Goal: Task Accomplishment & Management: Complete application form

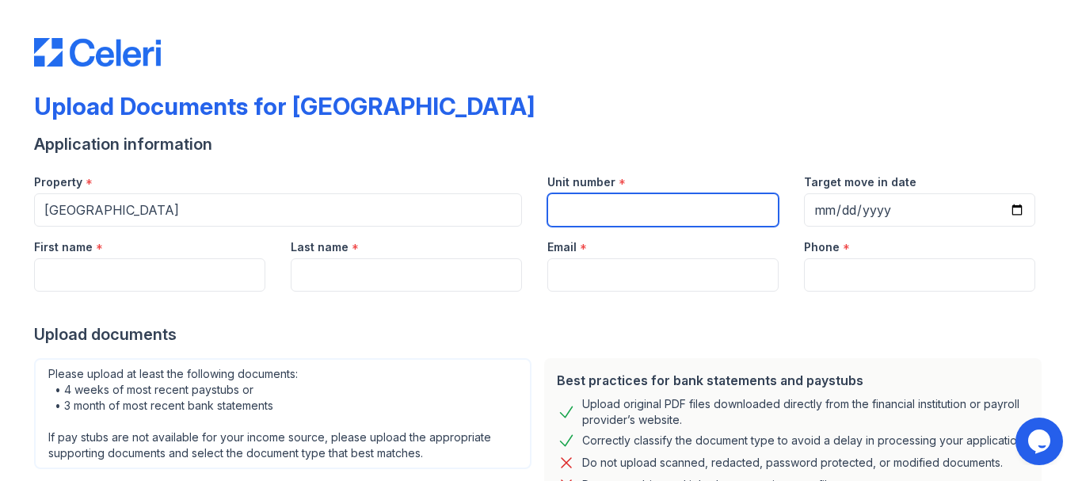
click at [605, 215] on input "Unit number" at bounding box center [662, 209] width 231 height 33
paste input "E201-103"
type input "E201-103"
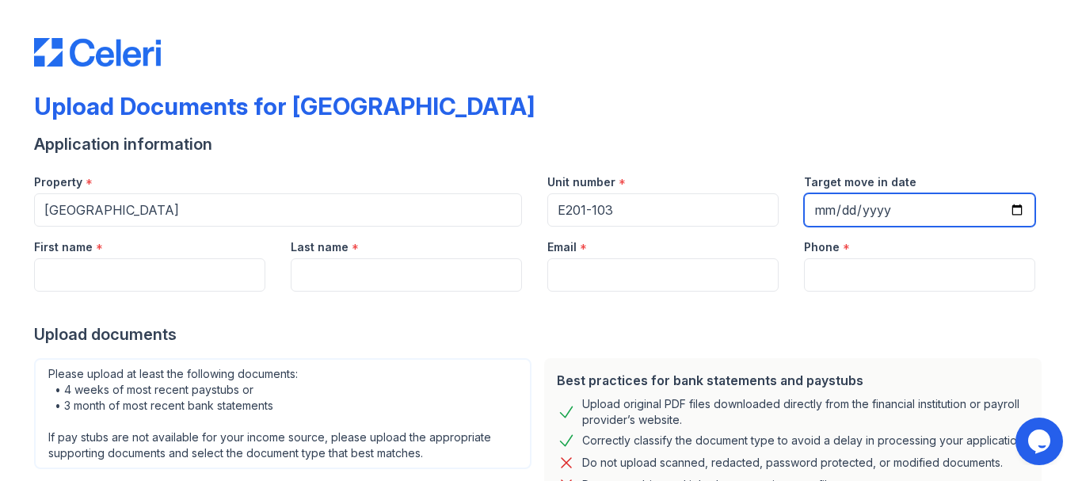
click at [891, 205] on input "Target move in date" at bounding box center [919, 209] width 231 height 33
type input "[DATE]"
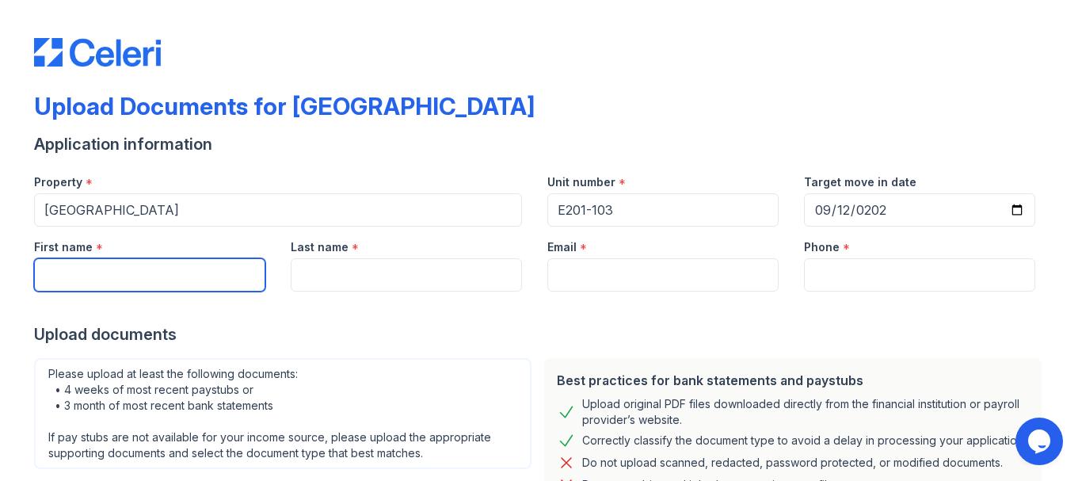
click at [209, 280] on input "First name" at bounding box center [149, 274] width 231 height 33
type input "[PERSON_NAME]"
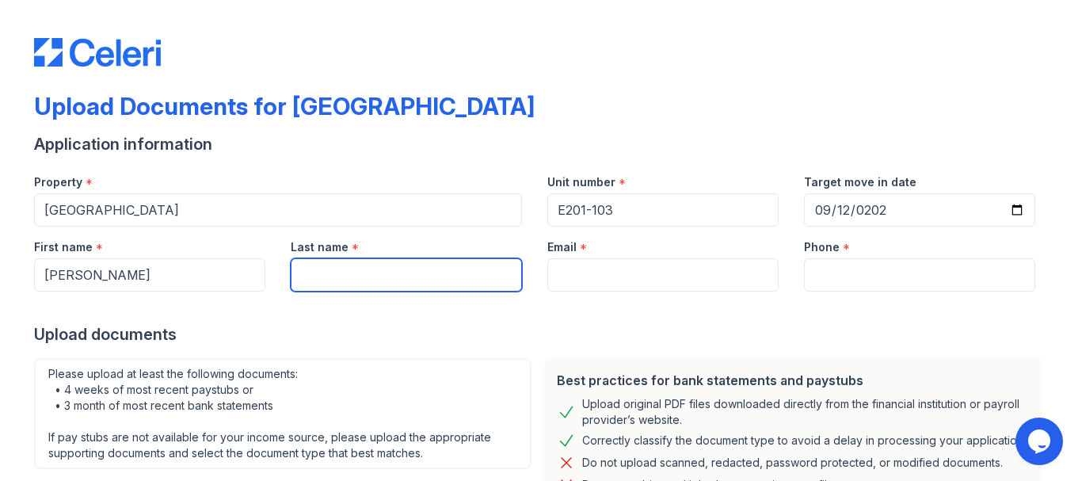
click at [358, 284] on input "Last name" at bounding box center [406, 274] width 231 height 33
type input "JimenezRuiz"
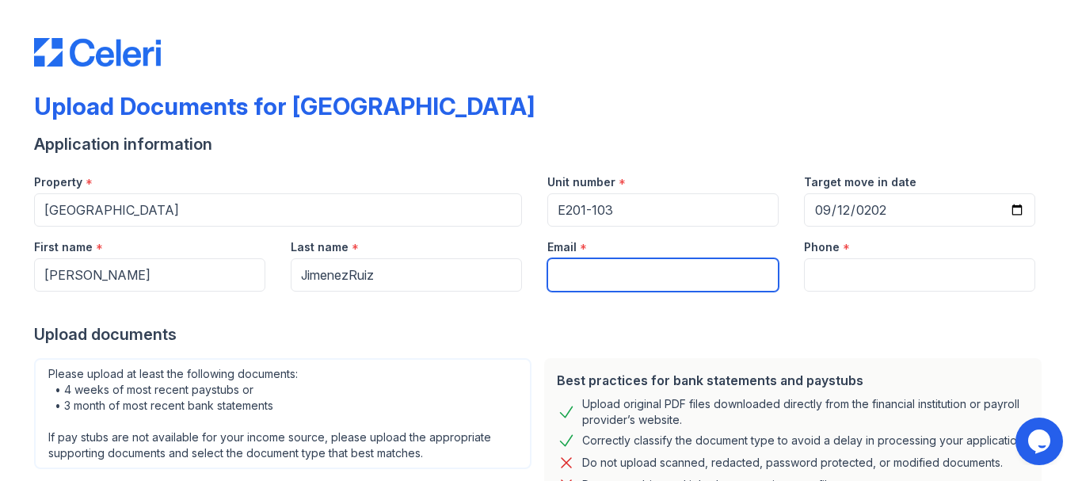
click at [574, 276] on input "Email" at bounding box center [662, 274] width 231 height 33
click at [642, 271] on input "JJones3292" at bounding box center [662, 274] width 231 height 33
type input "[EMAIL_ADDRESS][DOMAIN_NAME]"
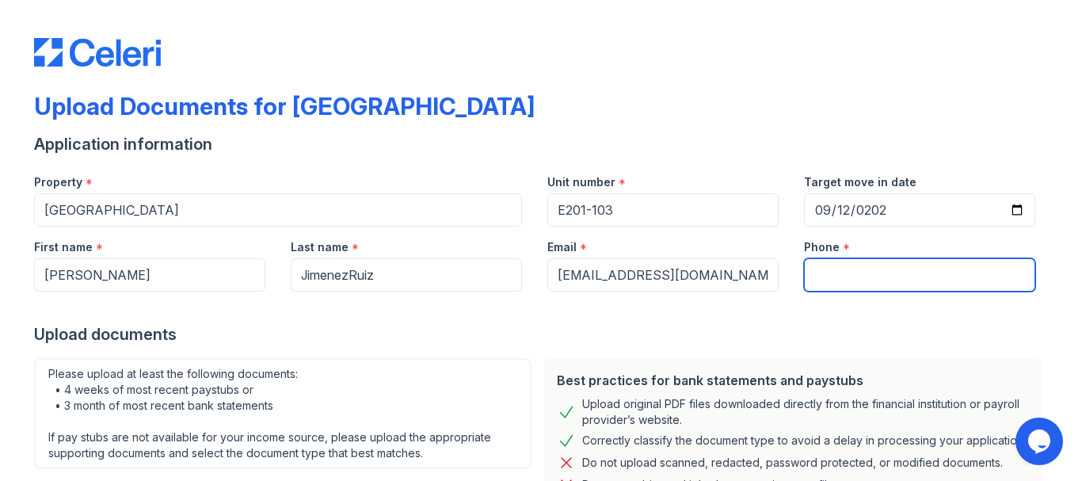
click at [880, 275] on input "Phone" at bounding box center [919, 274] width 231 height 33
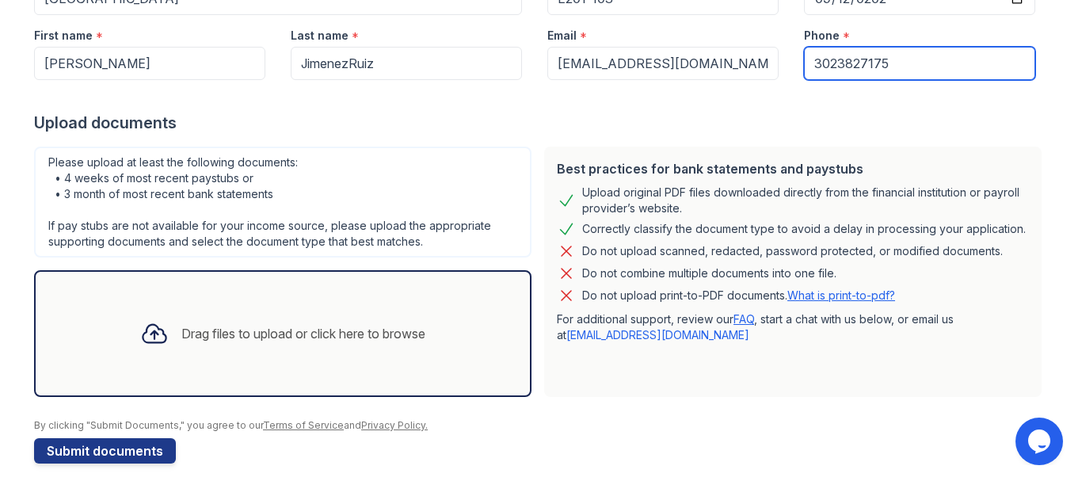
scroll to position [226, 0]
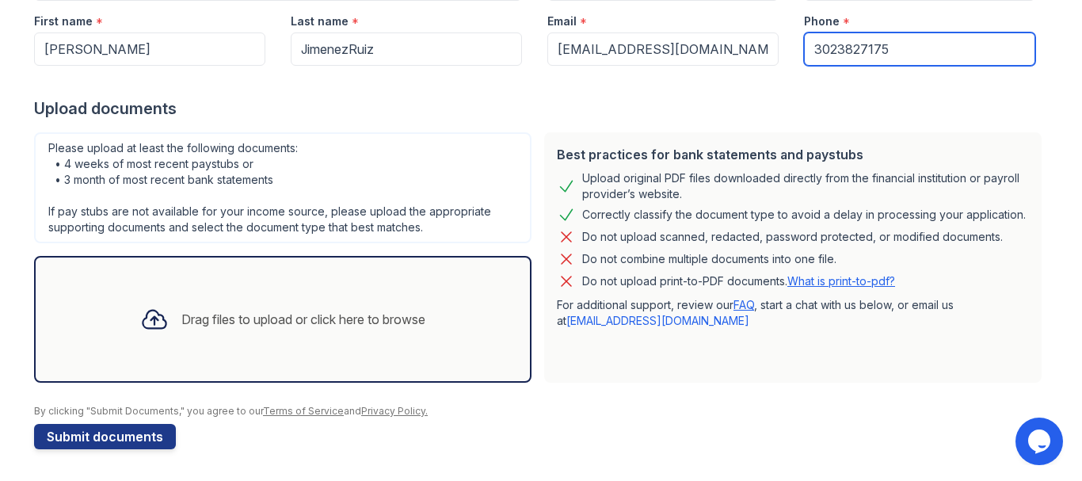
type input "3023827175"
click at [219, 326] on div "Drag files to upload or click here to browse" at bounding box center [303, 319] width 244 height 19
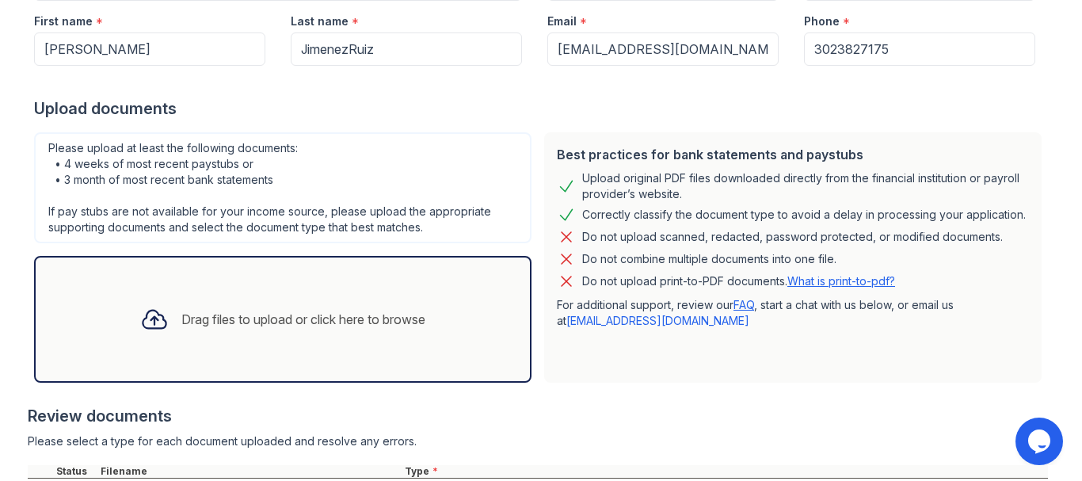
drag, startPoint x: 219, startPoint y: 326, endPoint x: 490, endPoint y: 231, distance: 287.1
click at [490, 231] on div "Please upload at least the following documents: • 4 weeks of most recent paystu…" at bounding box center [283, 257] width 510 height 263
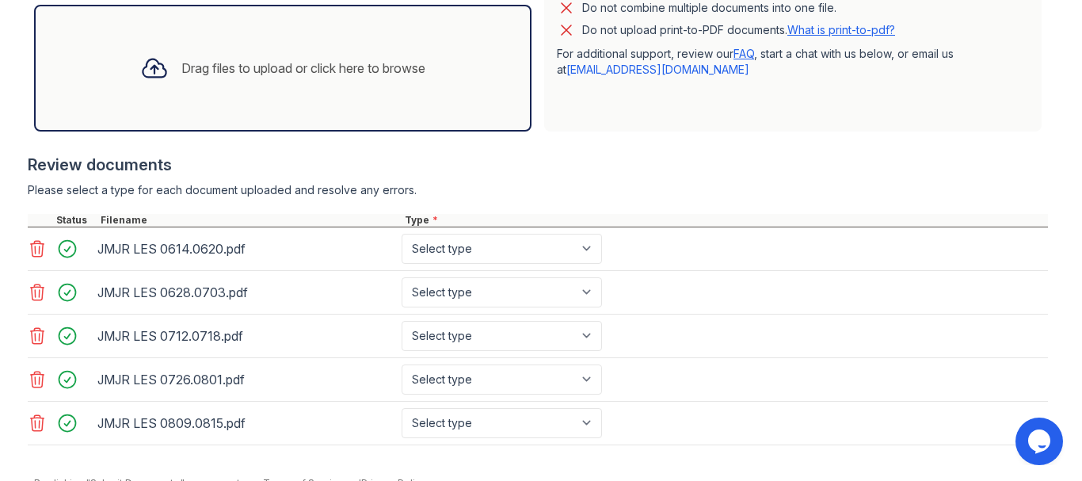
scroll to position [549, 0]
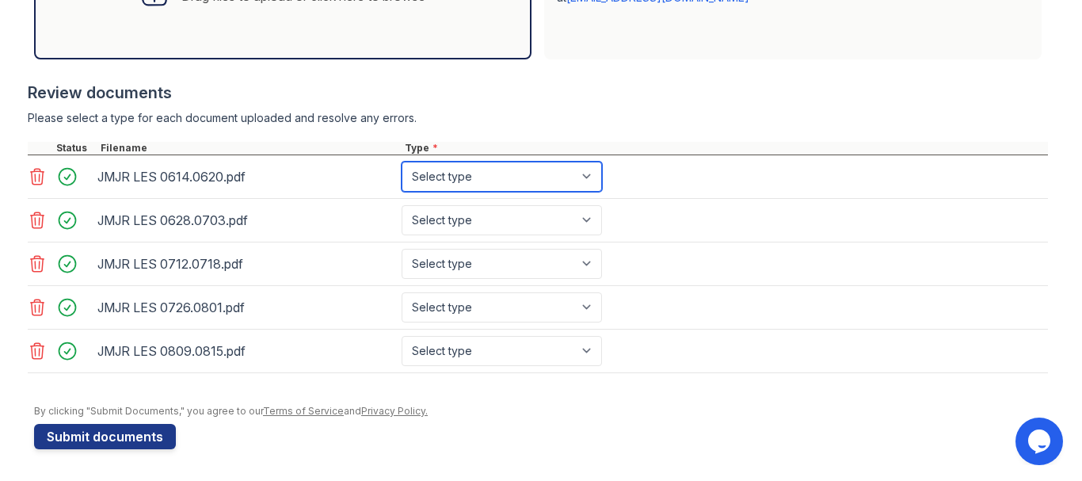
click at [507, 176] on select "Select type Paystub Bank Statement Offer Letter Tax Documents Benefit Award Let…" at bounding box center [502, 177] width 200 height 30
select select "paystub"
click at [402, 162] on select "Select type Paystub Bank Statement Offer Letter Tax Documents Benefit Award Let…" at bounding box center [502, 177] width 200 height 30
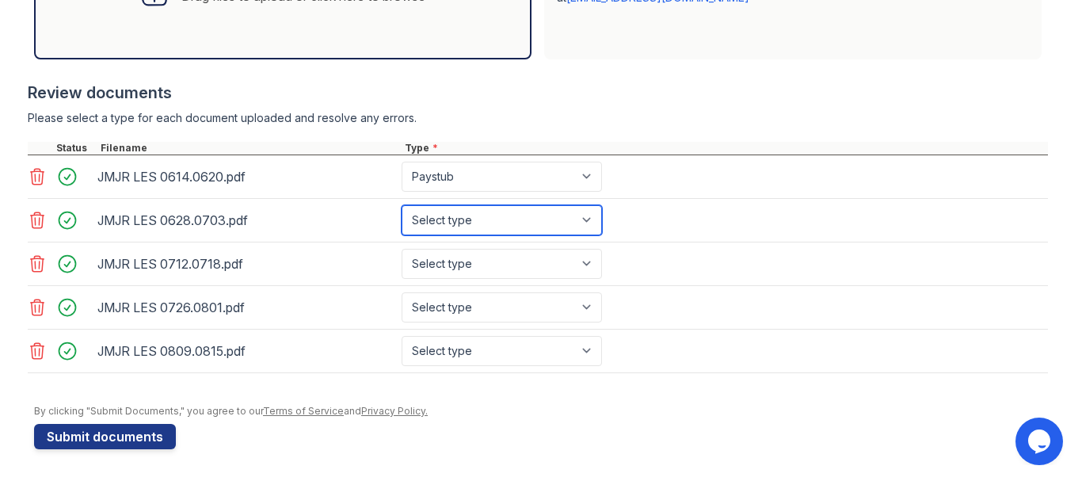
click at [501, 231] on select "Select type Paystub Bank Statement Offer Letter Tax Documents Benefit Award Let…" at bounding box center [502, 220] width 200 height 30
select select "paystub"
click at [402, 205] on select "Select type Paystub Bank Statement Offer Letter Tax Documents Benefit Award Let…" at bounding box center [502, 220] width 200 height 30
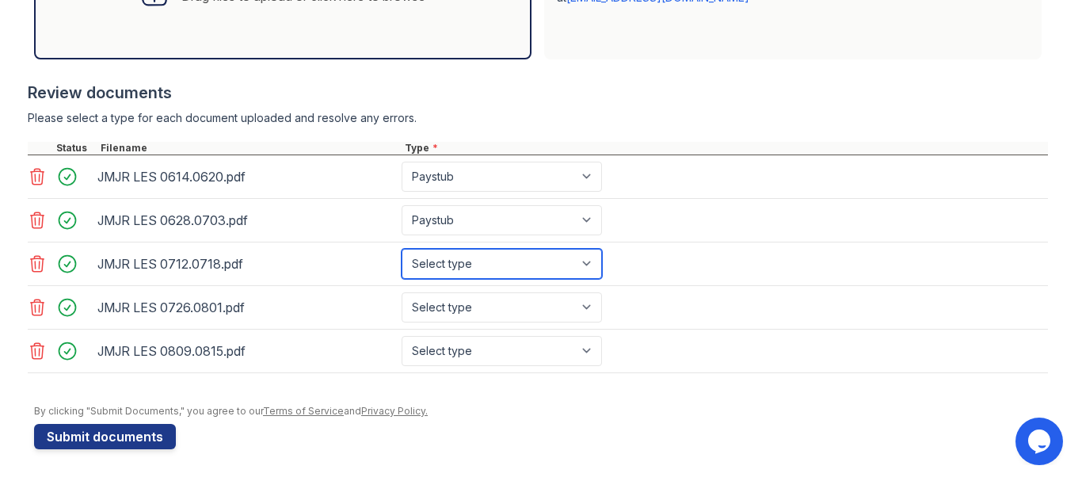
click at [489, 268] on select "Select type Paystub Bank Statement Offer Letter Tax Documents Benefit Award Let…" at bounding box center [502, 264] width 200 height 30
select select "paystub"
click at [402, 249] on select "Select type Paystub Bank Statement Offer Letter Tax Documents Benefit Award Let…" at bounding box center [502, 264] width 200 height 30
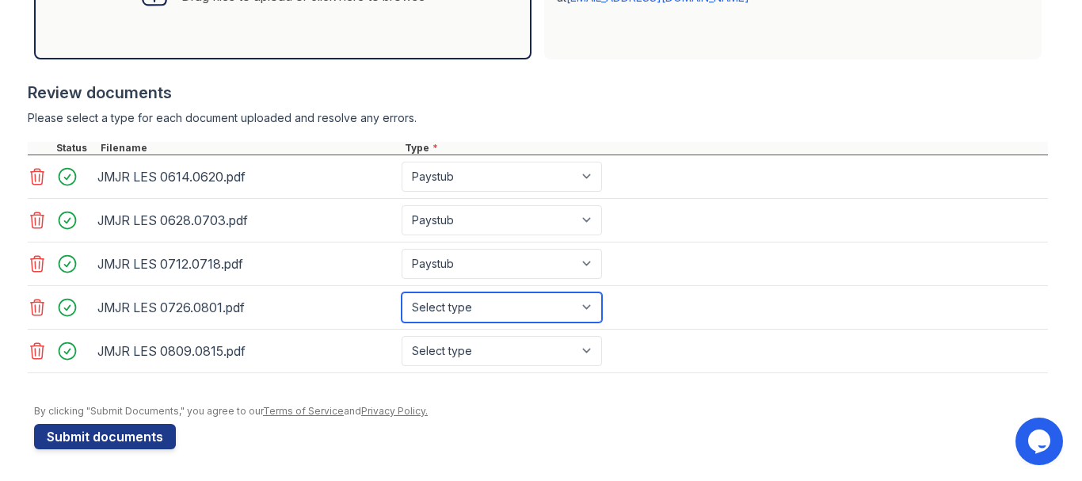
click at [480, 304] on select "Select type Paystub Bank Statement Offer Letter Tax Documents Benefit Award Let…" at bounding box center [502, 307] width 200 height 30
select select "paystub"
click at [402, 292] on select "Select type Paystub Bank Statement Offer Letter Tax Documents Benefit Award Let…" at bounding box center [502, 307] width 200 height 30
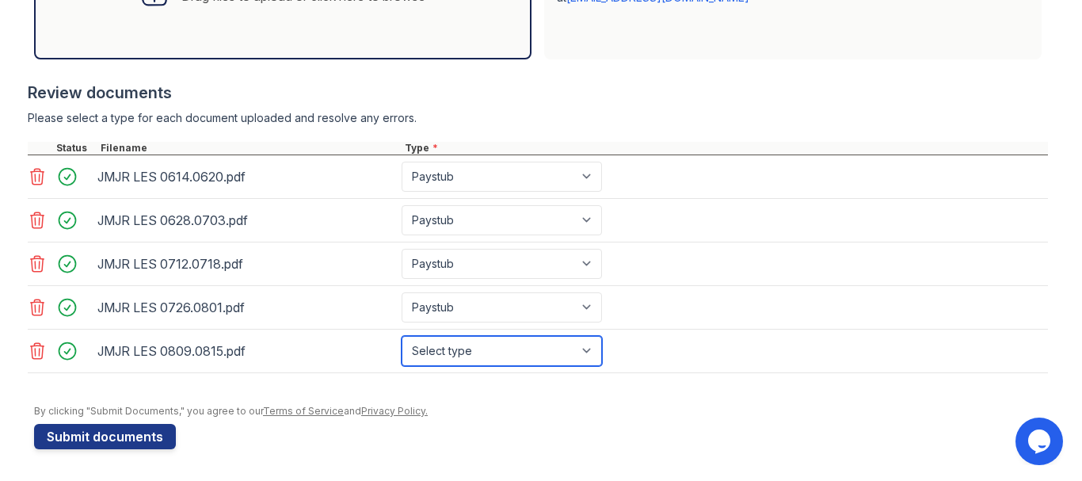
click at [472, 345] on select "Select type Paystub Bank Statement Offer Letter Tax Documents Benefit Award Let…" at bounding box center [502, 351] width 200 height 30
select select "paystub"
click at [402, 336] on select "Select type Paystub Bank Statement Offer Letter Tax Documents Benefit Award Let…" at bounding box center [502, 351] width 200 height 30
click at [547, 432] on form "Application information Property * [GEOGRAPHIC_DATA] Unit number * E201-103 Tar…" at bounding box center [541, 16] width 1014 height 865
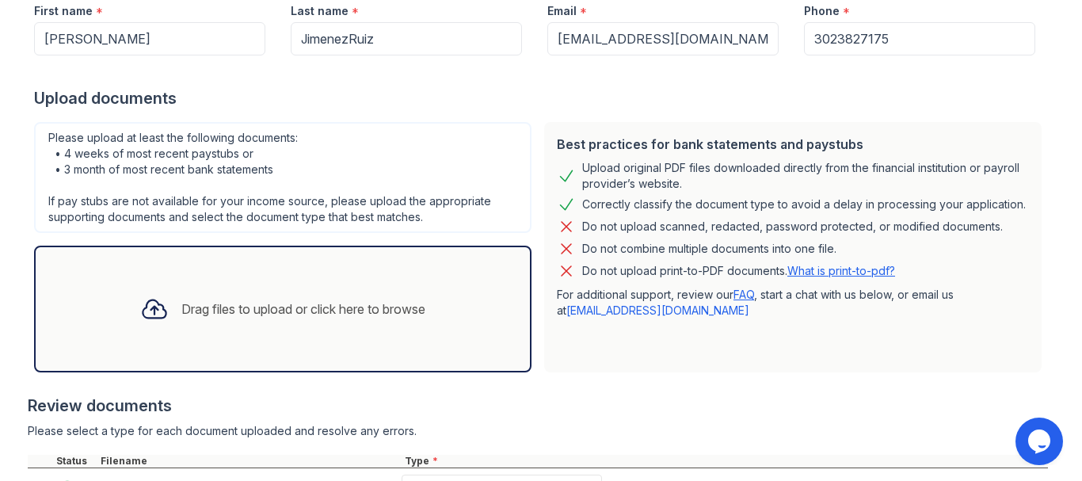
scroll to position [232, 0]
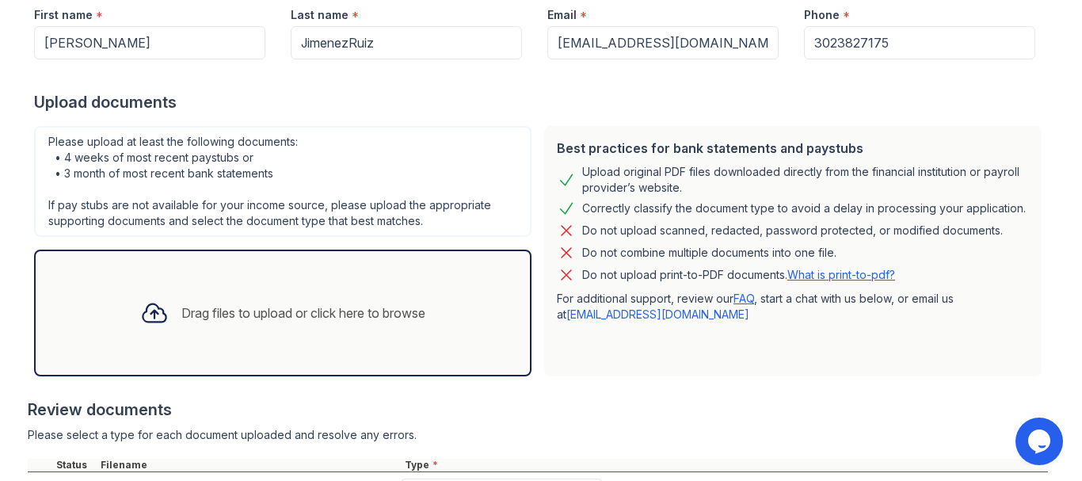
click at [231, 316] on div "Drag files to upload or click here to browse" at bounding box center [303, 312] width 244 height 19
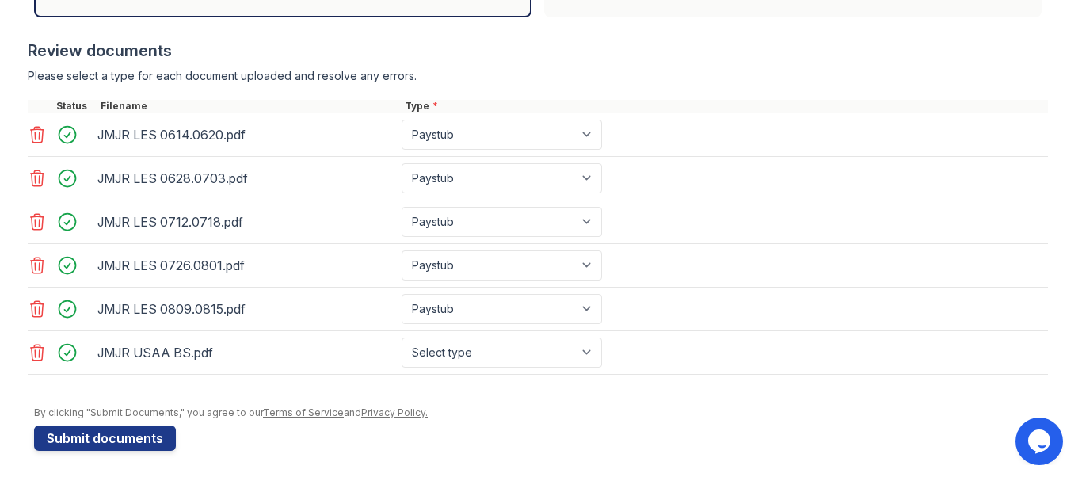
scroll to position [593, 0]
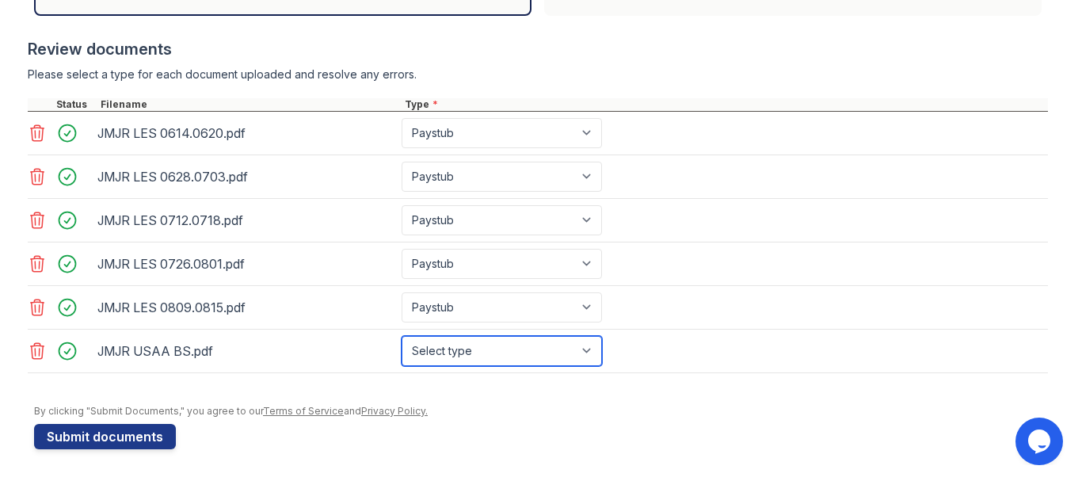
click at [489, 356] on select "Select type Paystub Bank Statement Offer Letter Tax Documents Benefit Award Let…" at bounding box center [502, 351] width 200 height 30
select select "bank_statement"
click at [402, 336] on select "Select type Paystub Bank Statement Offer Letter Tax Documents Benefit Award Let…" at bounding box center [502, 351] width 200 height 30
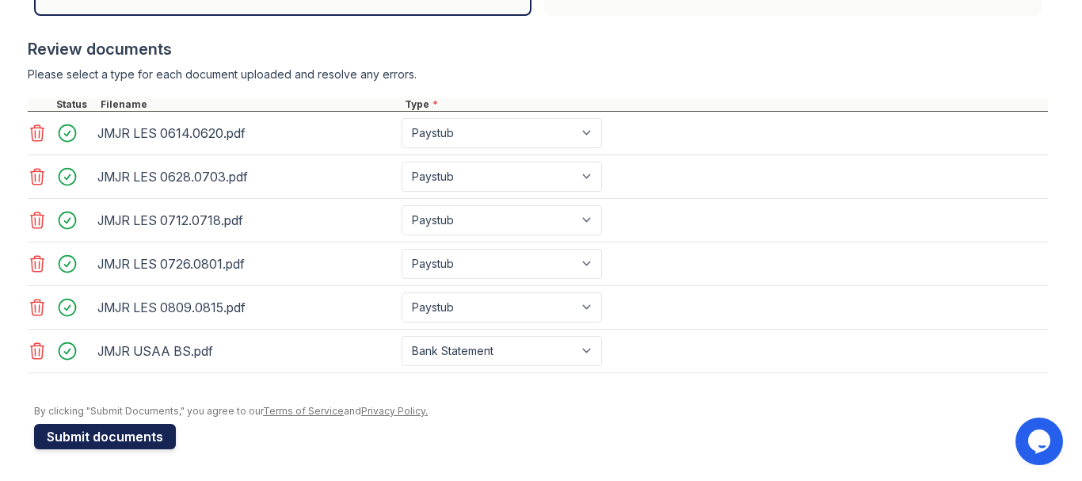
click at [134, 438] on button "Submit documents" at bounding box center [105, 436] width 142 height 25
